Goal: Download file/media

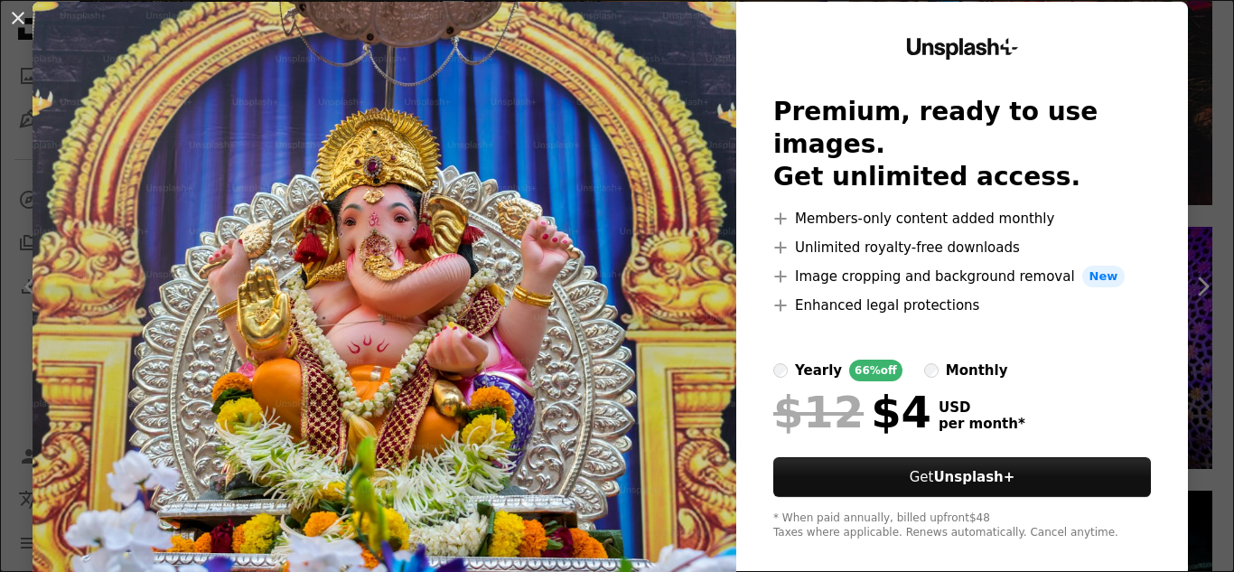
scroll to position [62, 0]
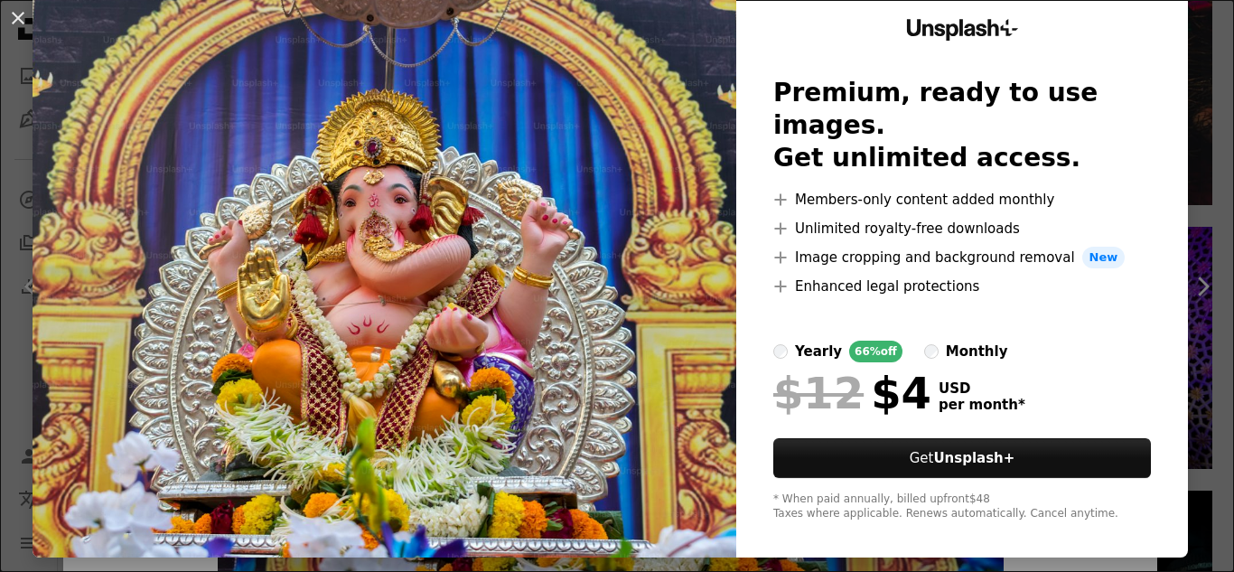
click at [642, 218] on img at bounding box center [385, 270] width 704 height 575
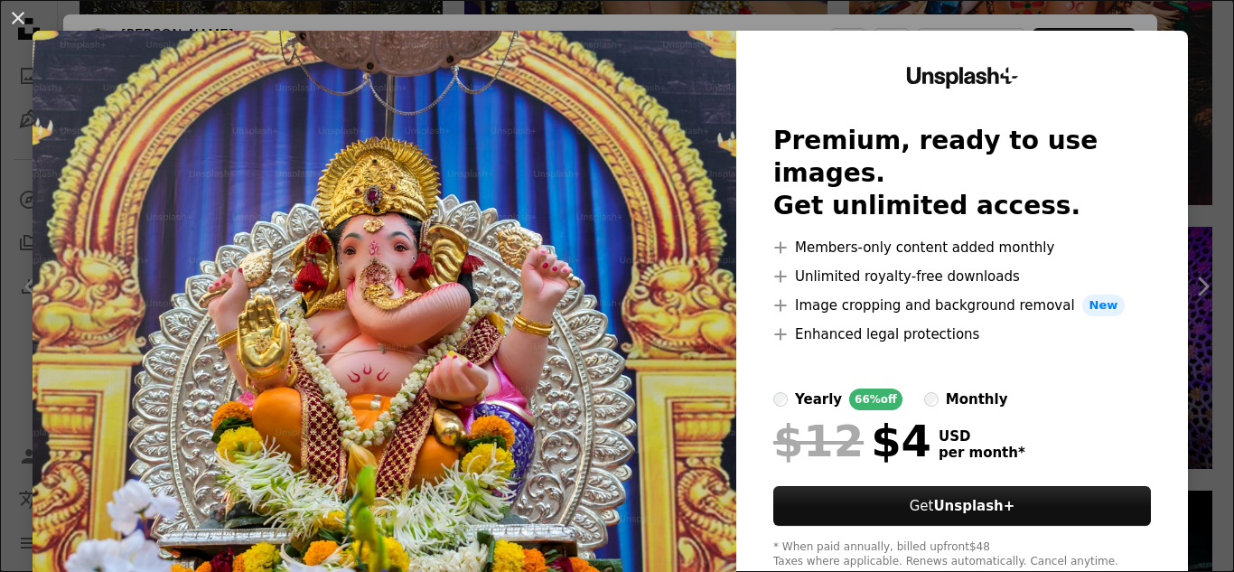
scroll to position [0, 0]
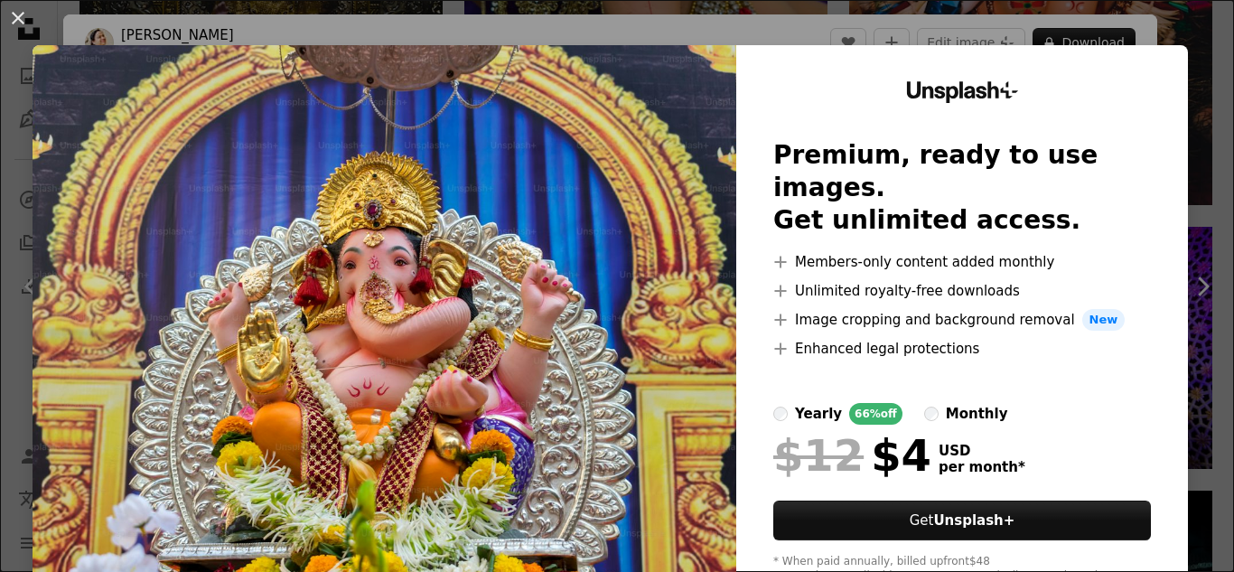
click at [647, 300] on img at bounding box center [385, 332] width 704 height 575
click at [199, 138] on img at bounding box center [385, 332] width 704 height 575
click at [19, 18] on button "An X shape" at bounding box center [18, 18] width 22 height 22
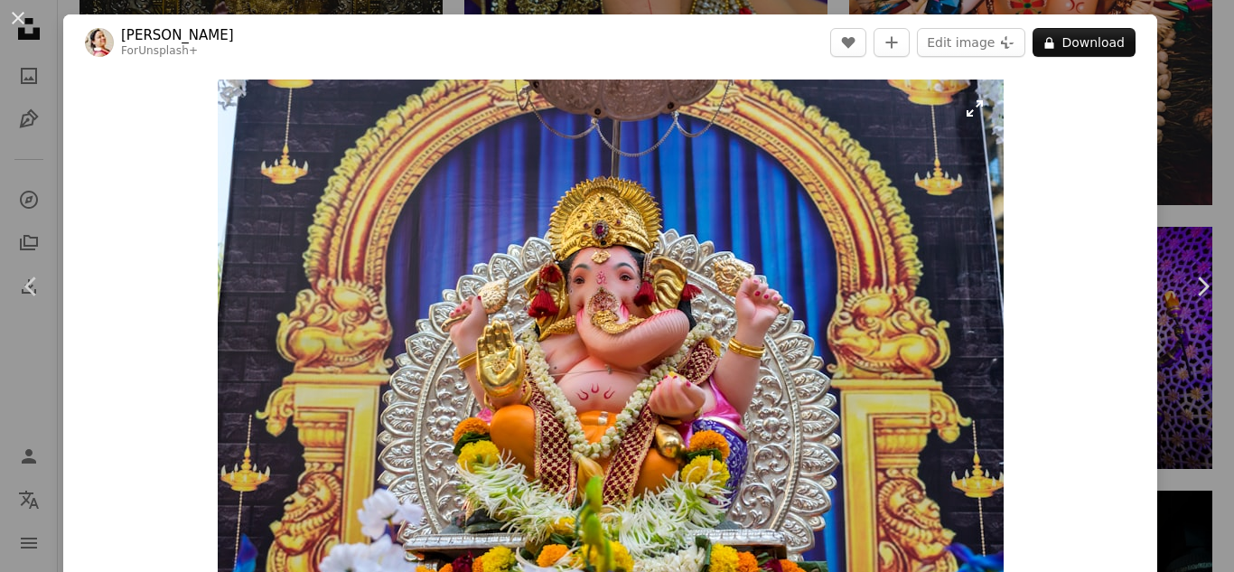
click at [971, 110] on img "Zoom in on this image" at bounding box center [611, 342] width 786 height 524
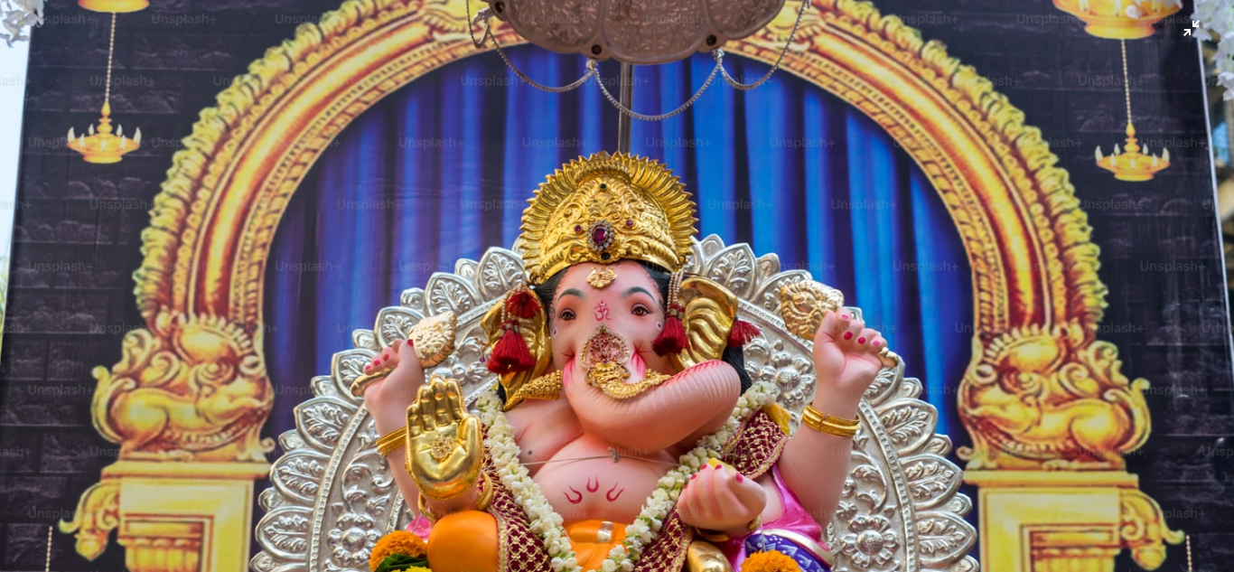
click at [787, 117] on img "Zoom out on this image" at bounding box center [617, 411] width 1236 height 824
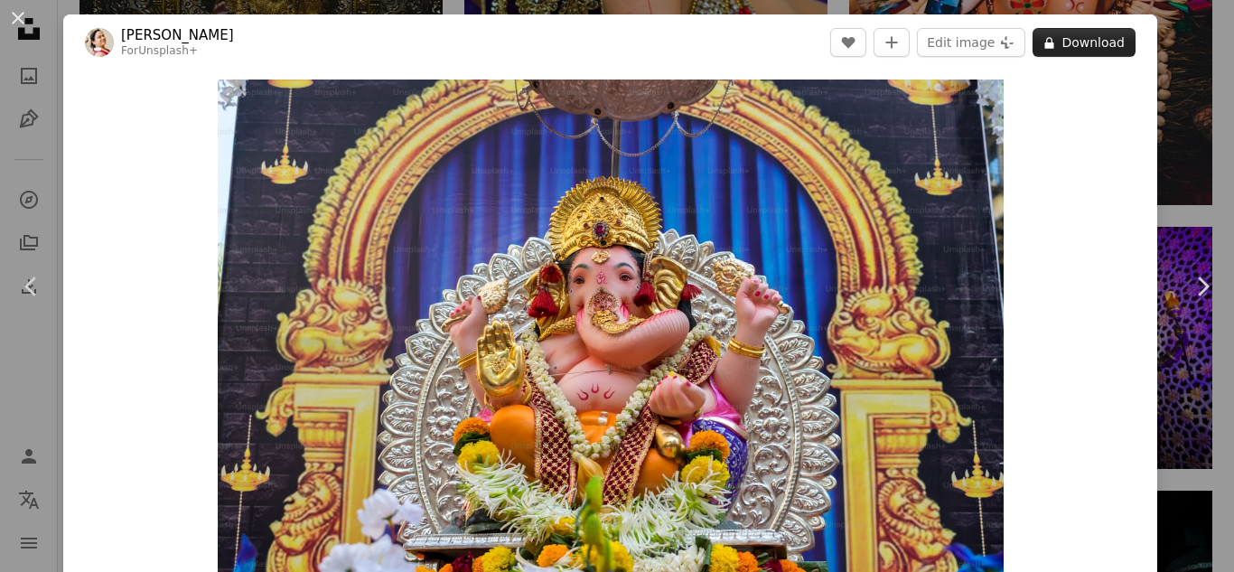
click at [1045, 40] on icon at bounding box center [1049, 43] width 9 height 12
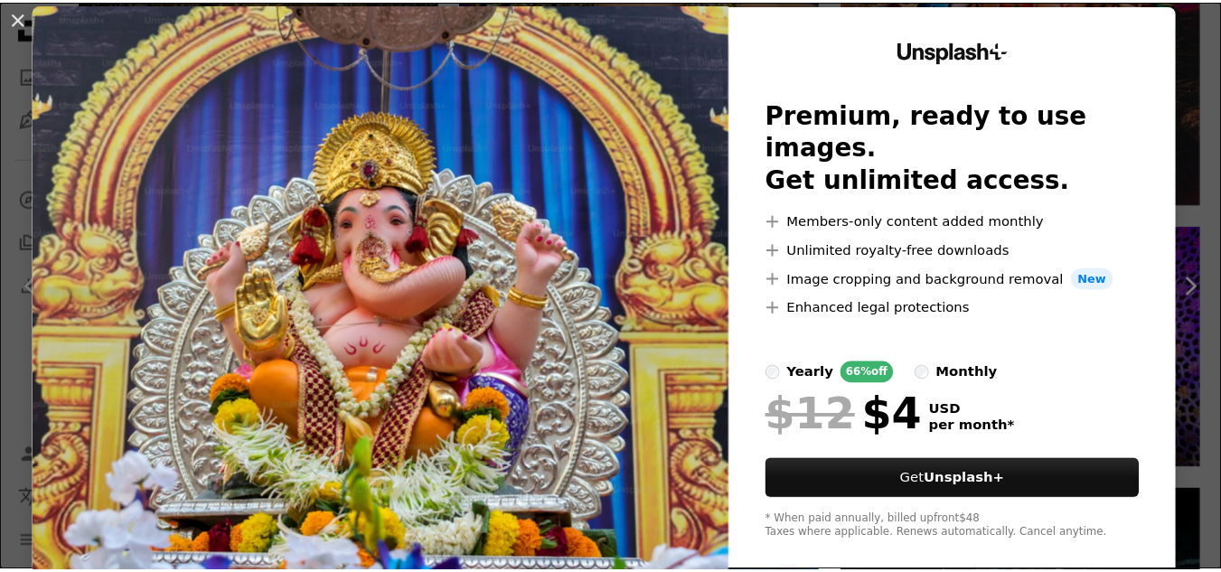
scroll to position [62, 0]
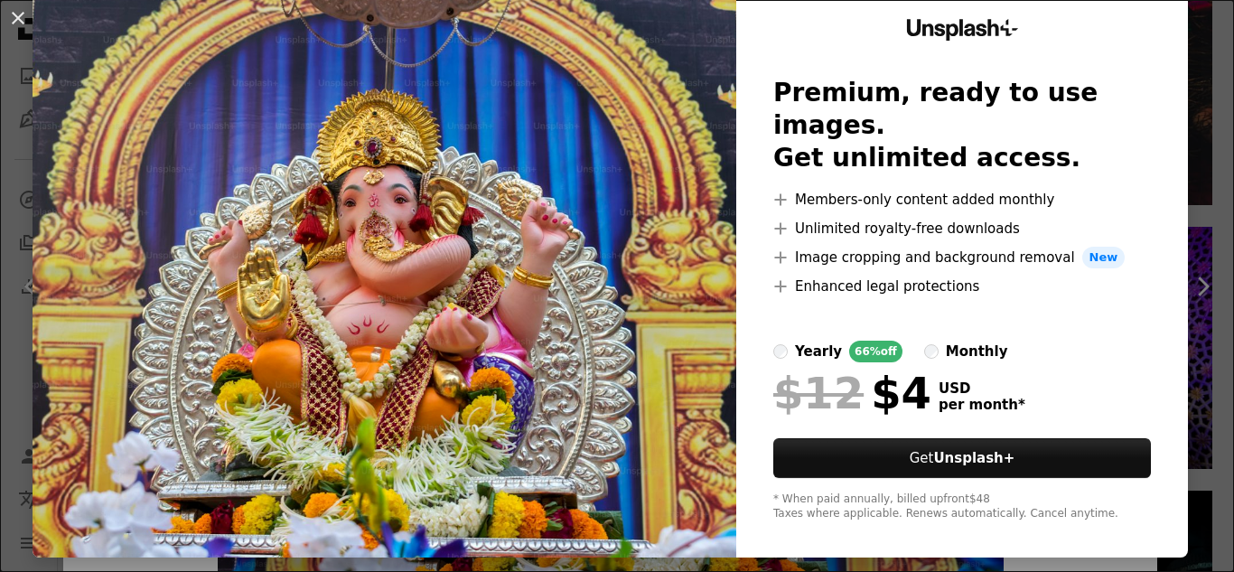
click at [628, 209] on img at bounding box center [385, 270] width 704 height 575
click at [552, 117] on img at bounding box center [385, 270] width 704 height 575
click at [20, 13] on button "An X shape" at bounding box center [18, 18] width 22 height 22
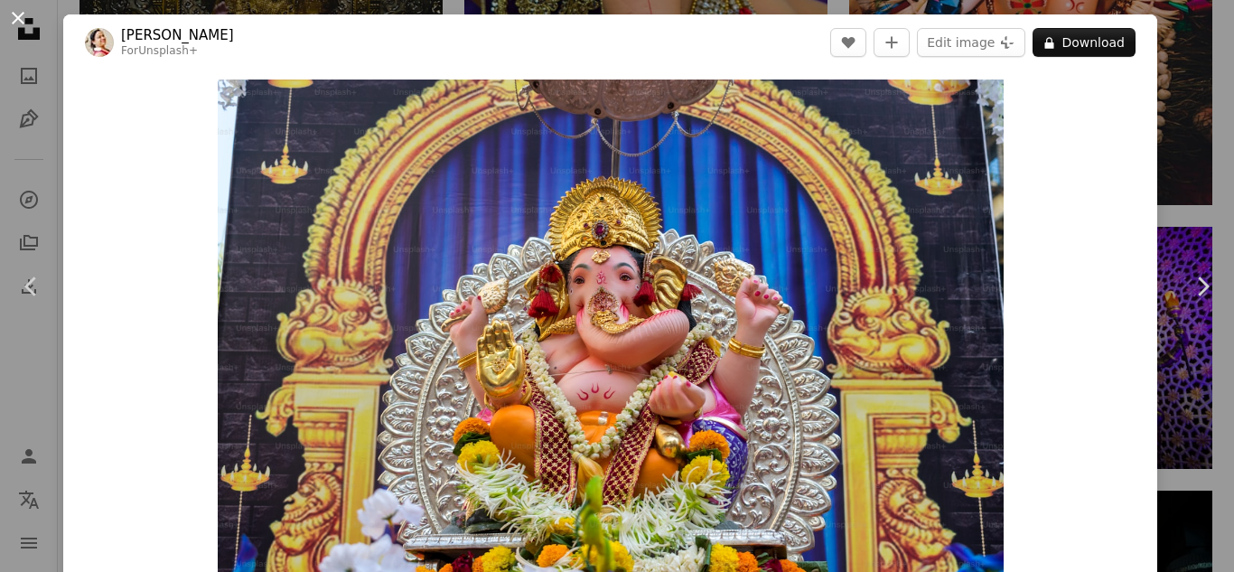
click at [21, 18] on button "An X shape" at bounding box center [18, 18] width 22 height 22
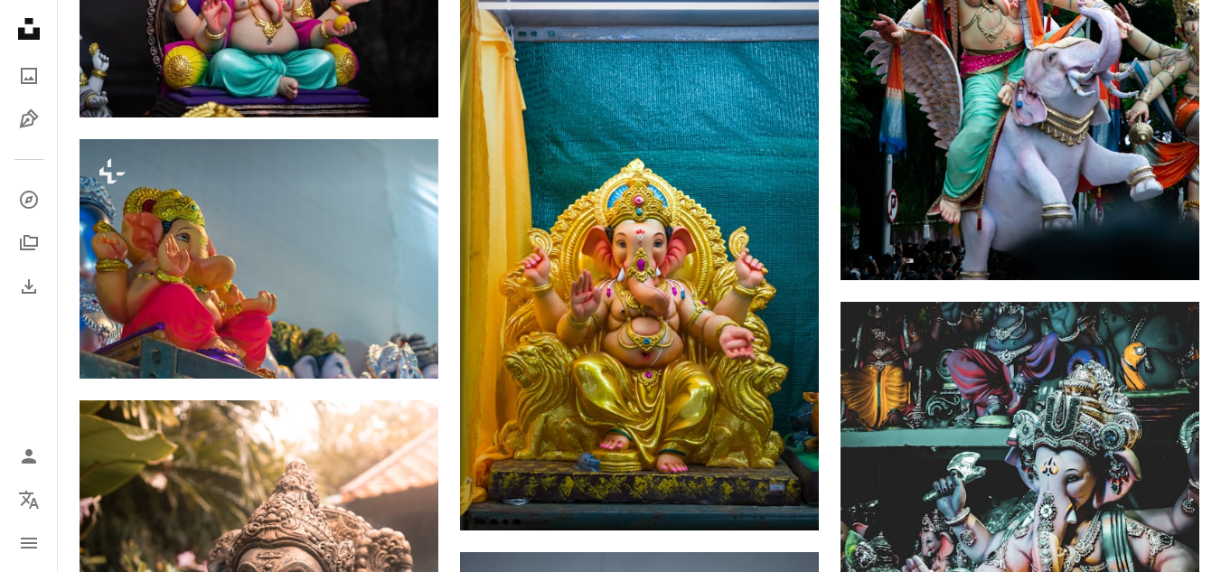
scroll to position [13765, 0]
